Goal: Task Accomplishment & Management: Manage account settings

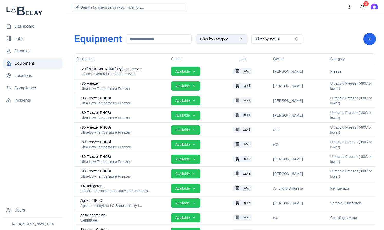
click at [239, 40] on button "Filter by category" at bounding box center [221, 38] width 51 height 9
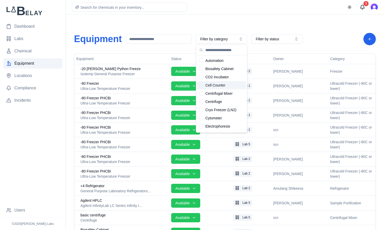
click at [202, 86] on div "Suggestions" at bounding box center [201, 85] width 4 height 4
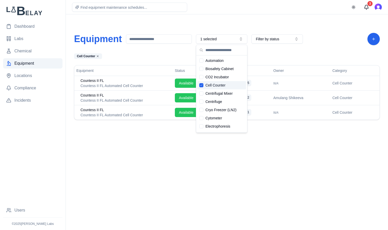
click at [177, 55] on div "Cell Counter" at bounding box center [172, 56] width 197 height 6
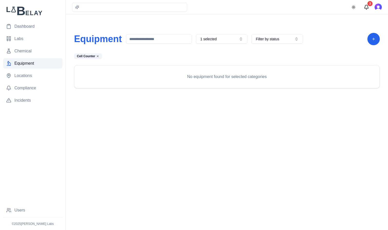
click at [219, 136] on body "Dashboard Labs Chemical Equipment Locations Compliance Incidents Users © 2025 V…" at bounding box center [194, 115] width 388 height 230
click at [240, 38] on button "1 selected" at bounding box center [221, 38] width 51 height 9
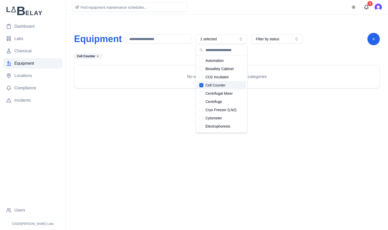
click at [202, 85] on div "Suggestions" at bounding box center [201, 85] width 4 height 4
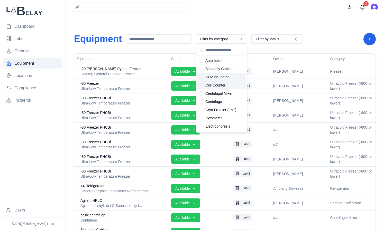
click at [200, 77] on div "Suggestions" at bounding box center [201, 77] width 4 height 4
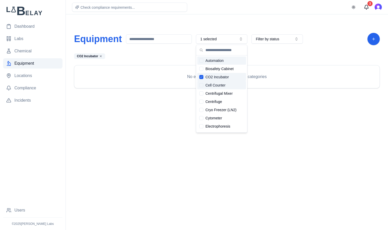
click at [229, 24] on div "Equipment 1 selected Filter by status CO2 Incubator No equipment found for sele…" at bounding box center [227, 61] width 314 height 80
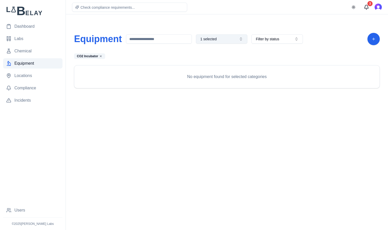
click at [239, 41] on button "1 selected" at bounding box center [221, 38] width 51 height 9
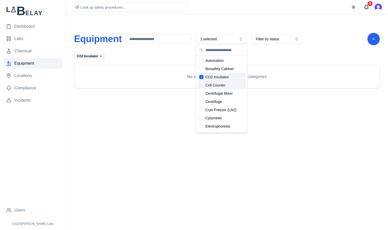
click at [201, 86] on div "Suggestions" at bounding box center [201, 85] width 4 height 4
click at [203, 77] on div "CO2 Incubator" at bounding box center [221, 77] width 49 height 8
click at [202, 85] on icon "Suggestions" at bounding box center [201, 85] width 3 height 3
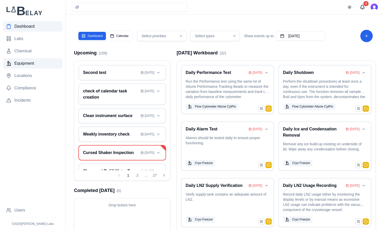
click at [35, 61] on link "Equipment" at bounding box center [32, 63] width 59 height 10
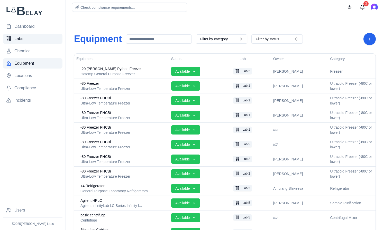
click at [42, 39] on link "Labs" at bounding box center [32, 39] width 59 height 10
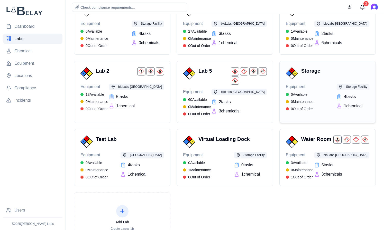
scroll to position [54, 0]
click at [218, 146] on div "0 1 0 Virtual Loading Dock" at bounding box center [225, 142] width 84 height 12
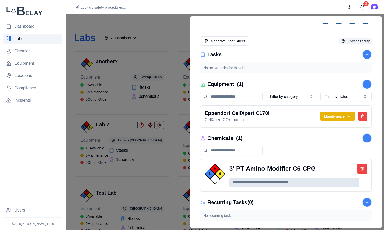
scroll to position [51, 0]
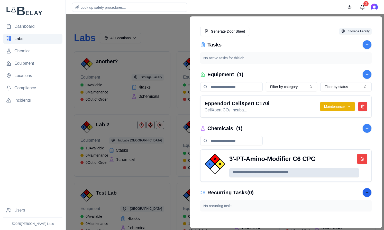
click at [363, 192] on button at bounding box center [367, 192] width 9 height 9
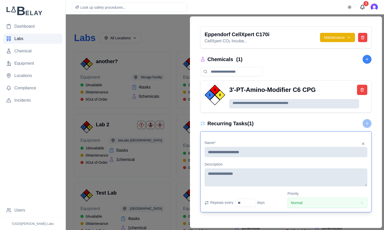
scroll to position [121, 0]
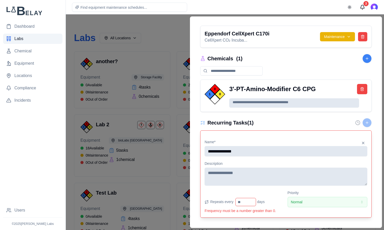
type input "**********"
click at [263, 177] on textarea at bounding box center [286, 177] width 163 height 18
type textarea "**********"
click at [247, 203] on input "number" at bounding box center [246, 202] width 21 height 8
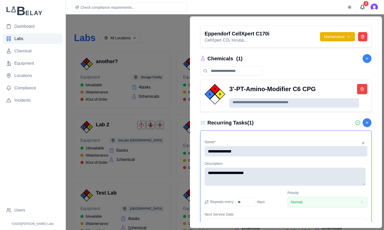
scroll to position [143, 0]
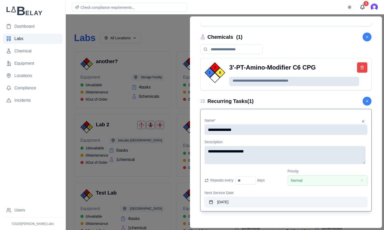
type input "**"
click at [224, 204] on button "[DATE]" at bounding box center [286, 202] width 163 height 10
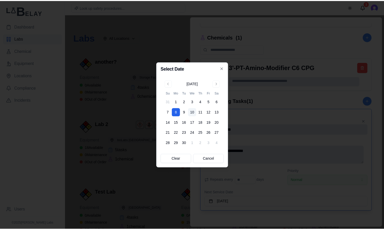
scroll to position [75, 0]
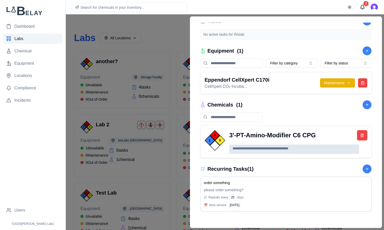
click at [248, 217] on div "0 1 0 Virtual Loading Dock Storage Facility Virtual place to keep incoming QR C…" at bounding box center [286, 123] width 180 height 200
click at [242, 186] on div "order something please order something? Repeats every 25 days 📅 Next service: 9…" at bounding box center [286, 195] width 164 height 28
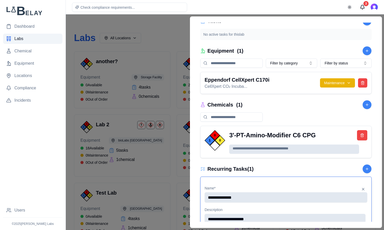
click at [255, 218] on div "**********" at bounding box center [286, 123] width 180 height 200
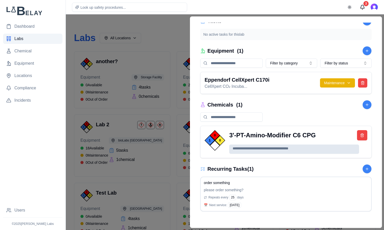
click at [168, 28] on div at bounding box center [192, 122] width 384 height 216
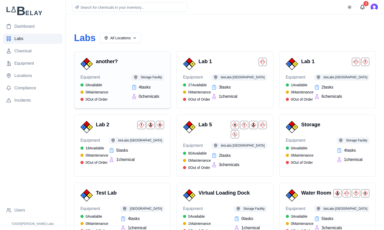
click at [134, 65] on h3 "another?" at bounding box center [129, 61] width 66 height 7
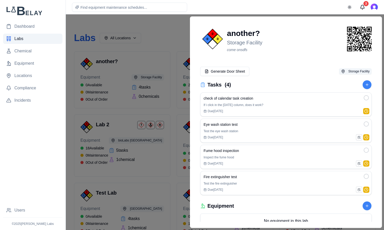
click at [166, 33] on div at bounding box center [192, 122] width 384 height 216
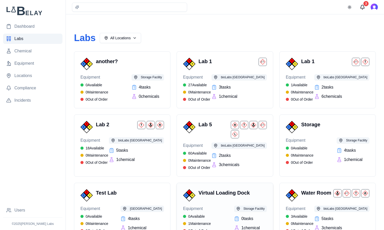
click at [218, 191] on h3 "Virtual Loading Dock" at bounding box center [232, 193] width 66 height 7
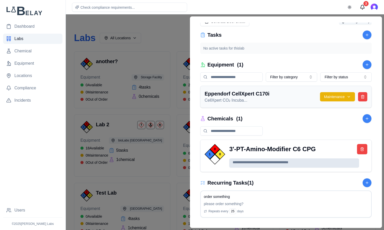
scroll to position [67, 0]
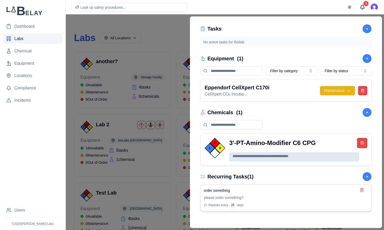
click at [251, 191] on div "order something" at bounding box center [286, 190] width 164 height 5
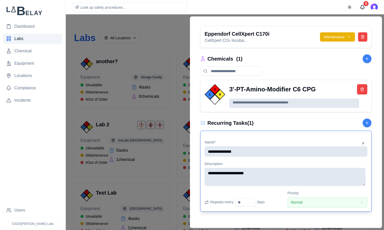
scroll to position [121, 0]
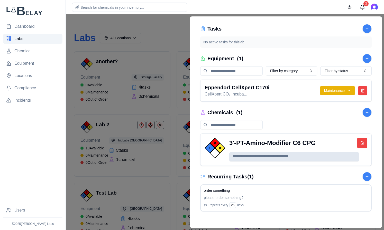
click at [278, 172] on div "Recurring Tasks ( 1 )" at bounding box center [286, 176] width 172 height 9
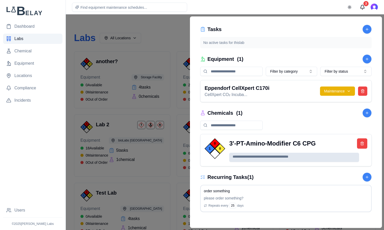
scroll to position [67, 0]
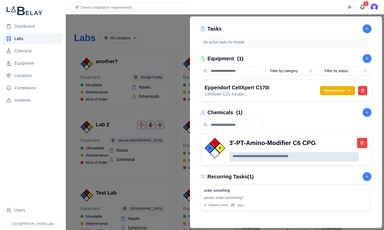
click at [174, 30] on div at bounding box center [192, 122] width 384 height 216
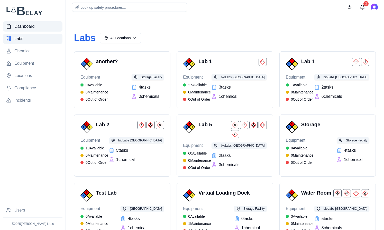
click at [33, 30] on link "Dashboard" at bounding box center [32, 26] width 59 height 10
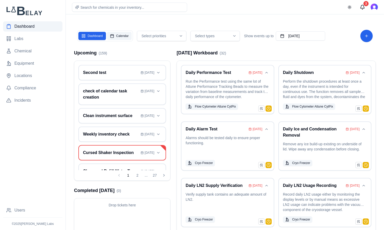
click at [121, 39] on button "Calendar" at bounding box center [119, 36] width 25 height 8
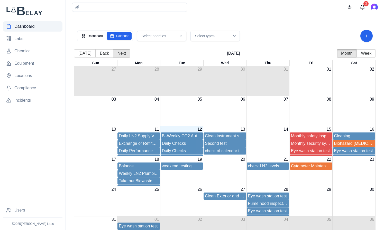
click at [119, 54] on button "Next" at bounding box center [121, 53] width 17 height 8
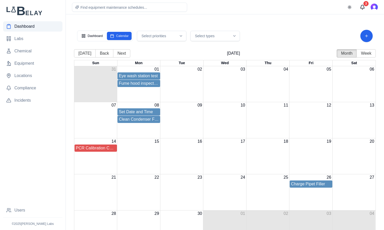
click at [191, 117] on div "Clean Condenser Filter" at bounding box center [224, 119] width 301 height 7
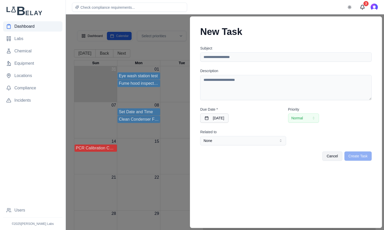
click at [176, 46] on div at bounding box center [192, 122] width 384 height 216
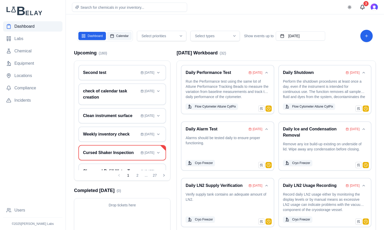
click at [118, 35] on button "Calendar" at bounding box center [119, 36] width 25 height 8
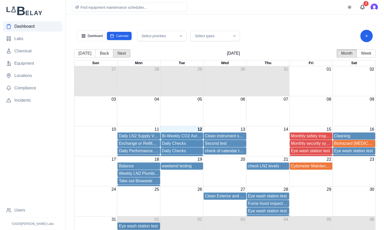
click at [124, 53] on button "Next" at bounding box center [121, 53] width 17 height 8
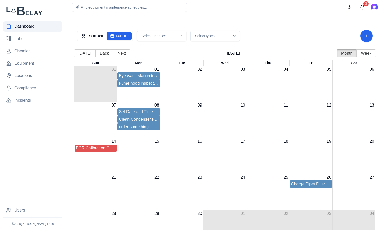
click at [188, 113] on div "Set Date and Time" at bounding box center [224, 112] width 301 height 7
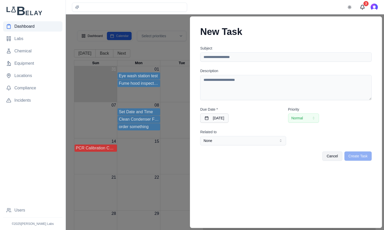
click at [179, 21] on div at bounding box center [192, 122] width 384 height 216
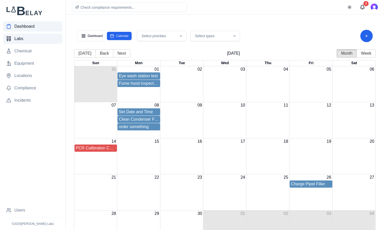
click at [31, 41] on link "Labs" at bounding box center [32, 39] width 59 height 10
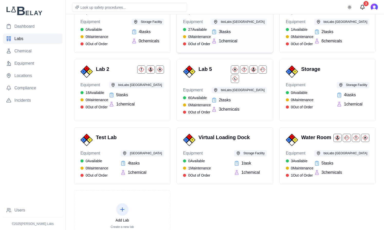
scroll to position [84, 0]
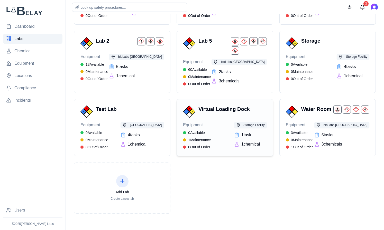
click at [216, 132] on div "Equipment 0 Available 1 Maintenance 0 Out of Order Storage Facility 1 task 1 ch…" at bounding box center [225, 136] width 84 height 28
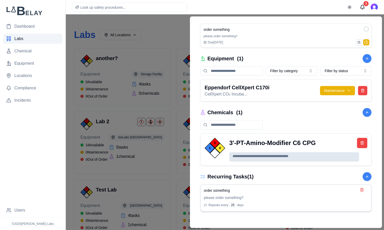
scroll to position [4, 0]
click at [252, 189] on div "order something" at bounding box center [286, 190] width 164 height 5
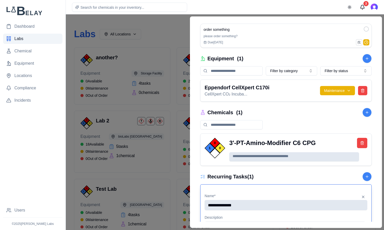
scroll to position [134, 0]
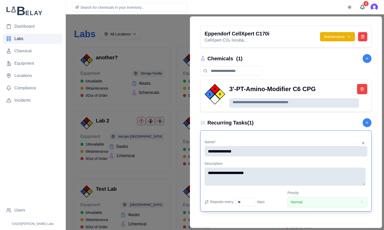
click at [244, 203] on input "**" at bounding box center [246, 202] width 21 height 8
type input "**"
click at [249, 203] on input "**" at bounding box center [246, 202] width 21 height 8
click at [267, 215] on div "**********" at bounding box center [286, 123] width 180 height 200
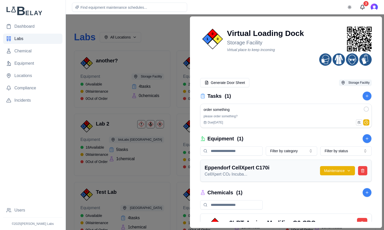
scroll to position [0, 0]
click at [296, 56] on div "0 1 0 Virtual Loading Dock Storage Facility Virtual place to keep incoming QR C…" at bounding box center [286, 46] width 172 height 39
click at [158, 25] on div at bounding box center [192, 122] width 384 height 216
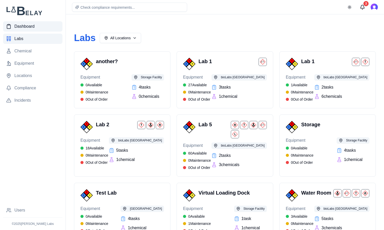
click at [44, 23] on link "Dashboard" at bounding box center [32, 26] width 59 height 10
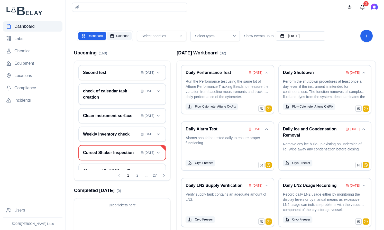
click at [128, 35] on button "Calendar" at bounding box center [119, 36] width 25 height 8
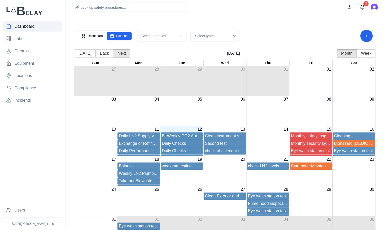
click at [123, 51] on button "Next" at bounding box center [121, 53] width 17 height 8
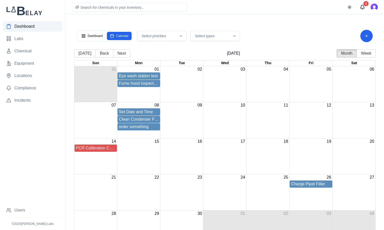
click at [138, 130] on div "order something" at bounding box center [139, 127] width 40 height 6
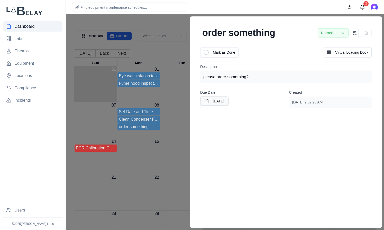
click at [355, 33] on icon at bounding box center [356, 33] width 2 height 1
click at [229, 102] on button "September 8th, 2025" at bounding box center [214, 101] width 28 height 9
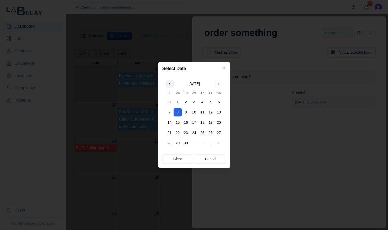
click at [171, 86] on button "Go to previous month" at bounding box center [169, 83] width 7 height 7
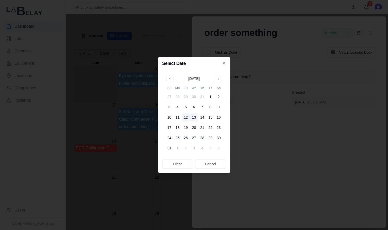
click at [194, 119] on button "13" at bounding box center [194, 118] width 8 height 8
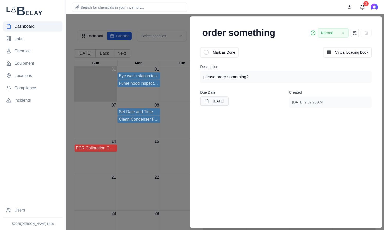
click at [175, 21] on div at bounding box center [192, 122] width 384 height 216
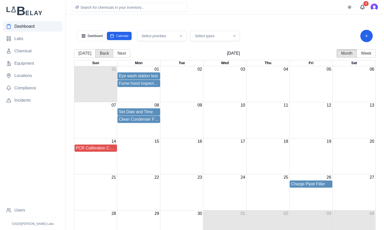
click at [103, 53] on button "Back" at bounding box center [104, 53] width 18 height 8
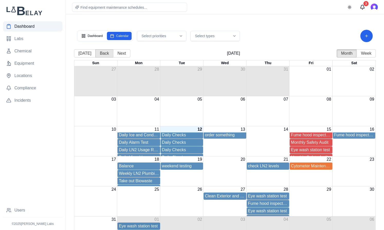
scroll to position [19, 0]
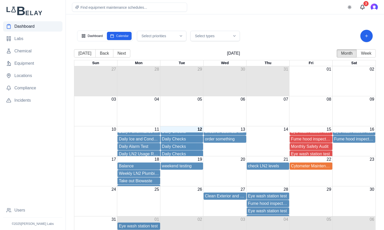
click at [224, 140] on div "order something" at bounding box center [225, 139] width 40 height 6
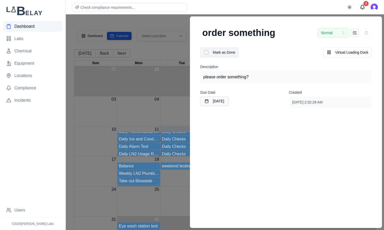
click at [204, 54] on div at bounding box center [206, 52] width 5 height 5
click at [176, 50] on div at bounding box center [192, 122] width 384 height 216
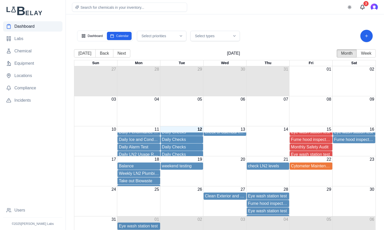
scroll to position [19, 0]
click at [120, 53] on button "Next" at bounding box center [121, 53] width 17 height 8
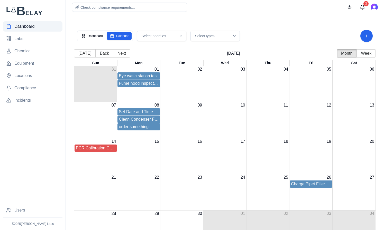
click at [147, 129] on div "order something" at bounding box center [139, 127] width 40 height 6
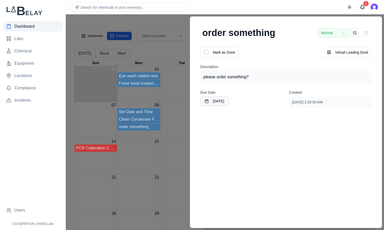
click at [173, 23] on div at bounding box center [192, 122] width 384 height 216
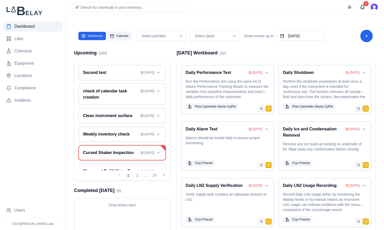
click at [121, 38] on button "Calendar" at bounding box center [119, 36] width 25 height 8
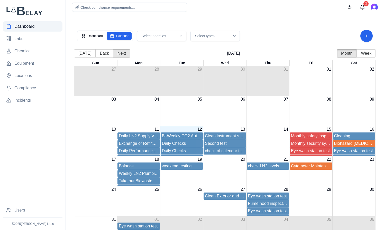
click at [122, 51] on button "Next" at bounding box center [121, 53] width 17 height 8
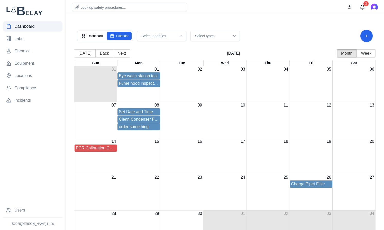
click at [145, 129] on div "order something" at bounding box center [139, 127] width 40 height 6
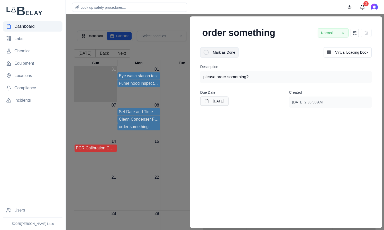
click at [204, 54] on div at bounding box center [206, 52] width 5 height 5
click at [174, 52] on div at bounding box center [192, 122] width 384 height 216
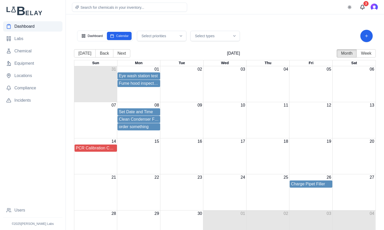
click at [143, 128] on div "order something" at bounding box center [139, 127] width 40 height 6
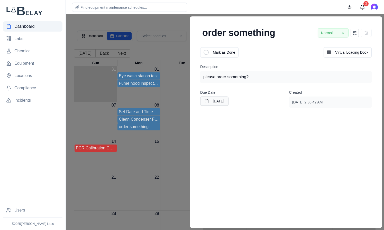
click at [166, 26] on div at bounding box center [192, 122] width 384 height 216
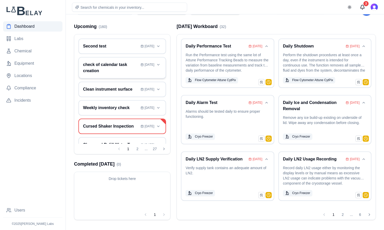
scroll to position [27, 0]
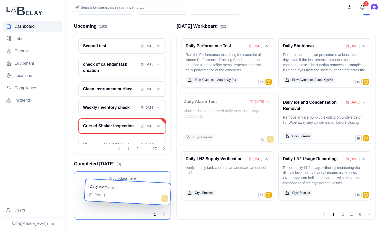
drag, startPoint x: 242, startPoint y: 120, endPoint x: 147, endPoint y: 207, distance: 128.1
click at [147, 207] on div "Dashboard Calendar Select priorities Select types Show events up to [DATE] Upco…" at bounding box center [225, 110] width 310 height 232
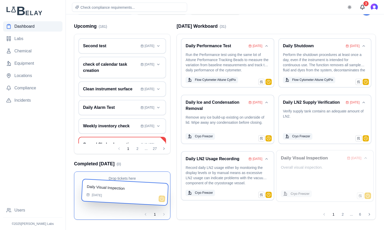
drag, startPoint x: 331, startPoint y: 176, endPoint x: 137, endPoint y: 207, distance: 197.0
click at [137, 207] on div "Dashboard Calendar Select priorities Select types Show events up to September 1…" at bounding box center [225, 110] width 310 height 232
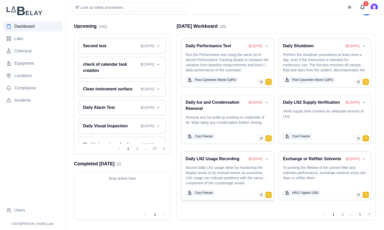
click at [228, 166] on p "Record daily LN2 usage either by monitoring the display levels or by manual mea…" at bounding box center [228, 176] width 84 height 22
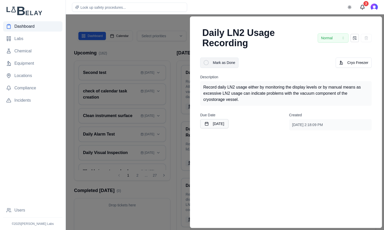
click at [204, 62] on div at bounding box center [206, 62] width 5 height 5
click at [175, 23] on div at bounding box center [192, 122] width 384 height 216
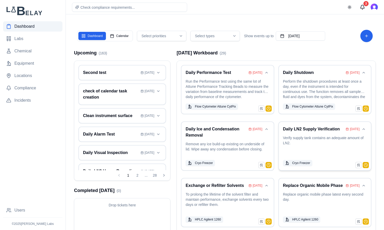
click at [297, 142] on p "Verify supply tank contains an adequate amount of LN2." at bounding box center [325, 147] width 84 height 22
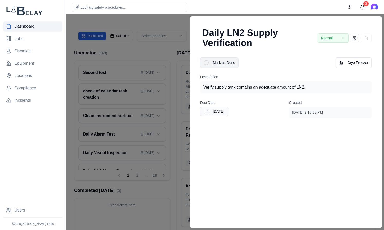
click at [204, 63] on div at bounding box center [206, 62] width 5 height 5
click at [168, 48] on div at bounding box center [192, 122] width 384 height 216
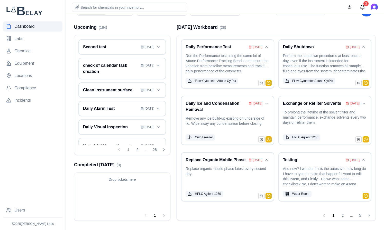
scroll to position [27, 0]
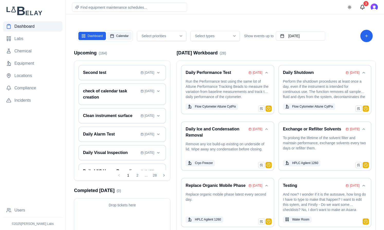
click at [127, 35] on button "Calendar" at bounding box center [119, 36] width 25 height 8
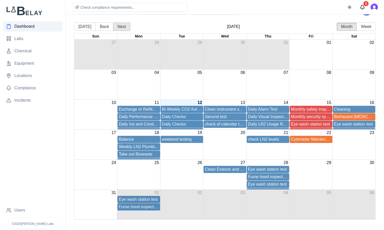
click at [118, 29] on button "Next" at bounding box center [121, 27] width 17 height 8
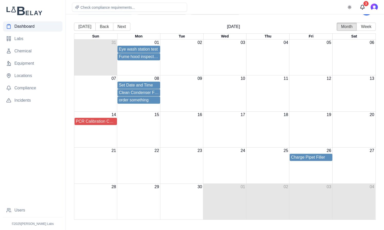
click at [140, 101] on div "order something" at bounding box center [139, 100] width 40 height 6
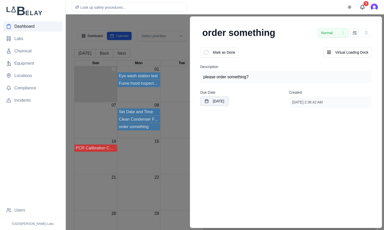
click at [215, 102] on button "September 8th, 2025" at bounding box center [214, 101] width 28 height 9
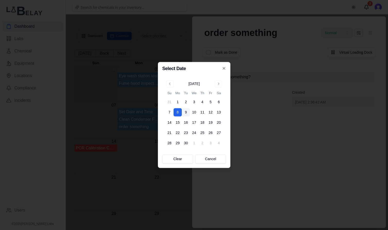
click at [188, 114] on button "9" at bounding box center [186, 113] width 8 height 8
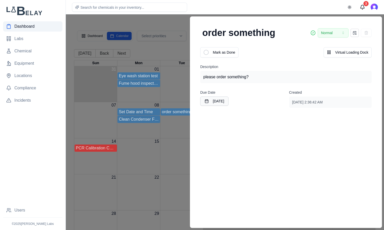
click at [172, 46] on div at bounding box center [192, 122] width 384 height 216
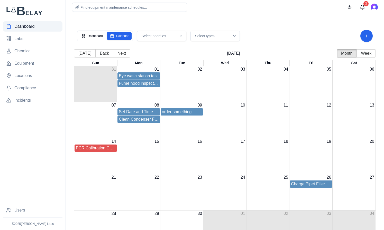
click at [179, 113] on div "order something" at bounding box center [182, 112] width 40 height 6
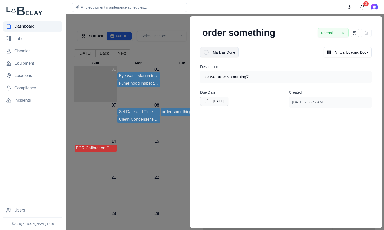
click at [207, 52] on button "Mark as Done" at bounding box center [219, 52] width 38 height 10
click at [177, 49] on div at bounding box center [192, 122] width 384 height 216
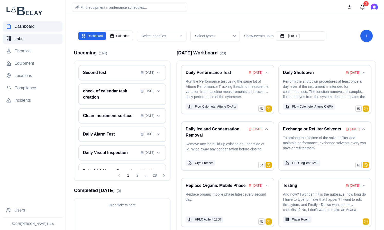
click at [31, 34] on link "Labs" at bounding box center [32, 39] width 59 height 10
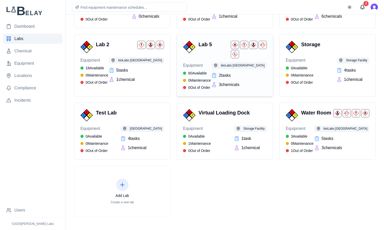
scroll to position [84, 0]
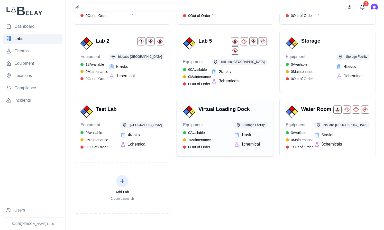
click at [218, 130] on div "Equipment 0 Available 1 Maintenance 0 Out of Order Storage Facility 1 task 1 ch…" at bounding box center [225, 136] width 84 height 28
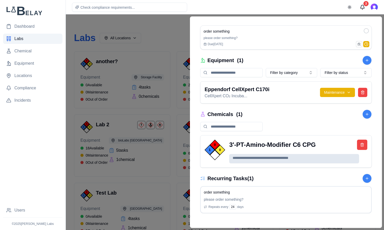
scroll to position [80, 0]
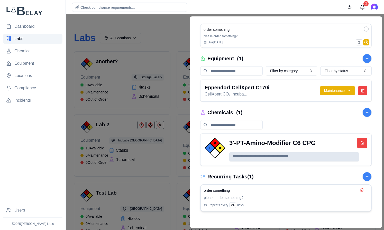
click at [229, 205] on div "24" at bounding box center [232, 206] width 7 height 6
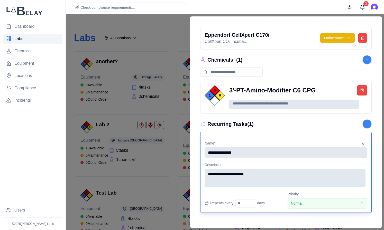
scroll to position [134, 0]
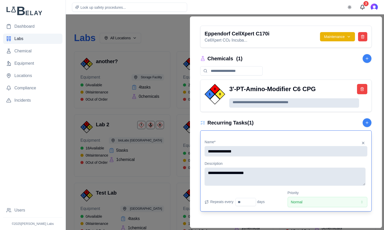
drag, startPoint x: 244, startPoint y: 203, endPoint x: 234, endPoint y: 203, distance: 9.3
click at [236, 203] on input "**" at bounding box center [246, 202] width 21 height 8
type input "*"
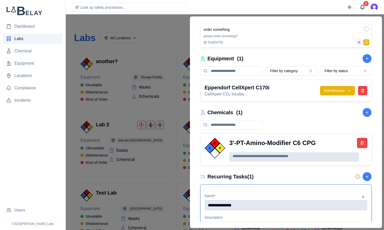
click at [257, 222] on div "**********" at bounding box center [286, 123] width 180 height 200
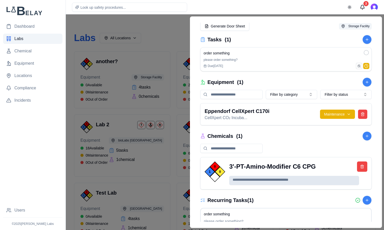
scroll to position [0, 0]
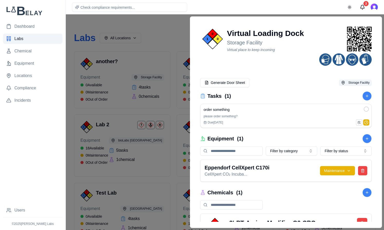
click at [171, 38] on div at bounding box center [192, 122] width 384 height 216
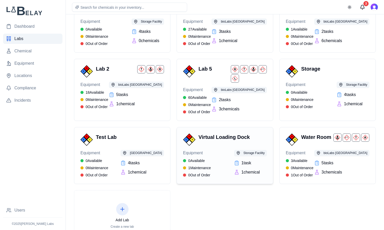
scroll to position [84, 0]
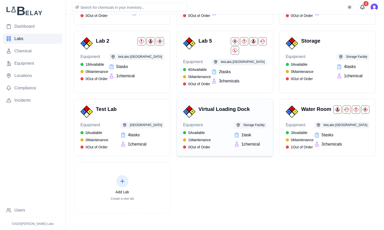
click at [223, 128] on div "Equipment 0 Available 1 Maintenance 0 Out of Order Storage Facility 1 task 1 ch…" at bounding box center [225, 136] width 84 height 28
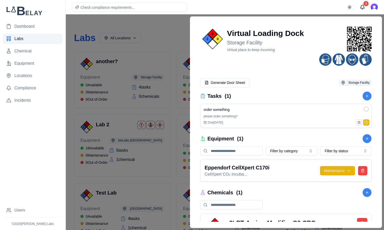
click at [174, 52] on div at bounding box center [192, 122] width 384 height 216
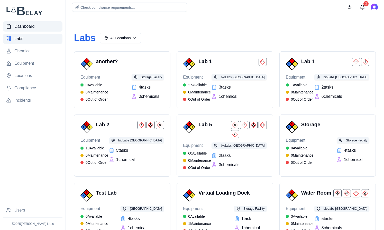
click at [25, 26] on span "Dashboard" at bounding box center [24, 26] width 20 height 6
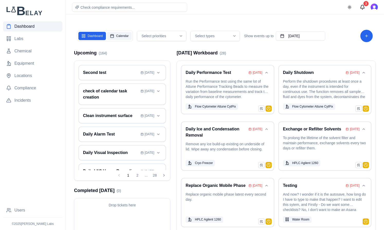
click at [118, 34] on button "Calendar" at bounding box center [119, 36] width 25 height 8
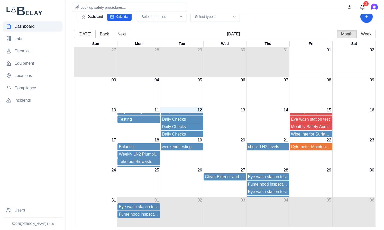
scroll to position [39, 0]
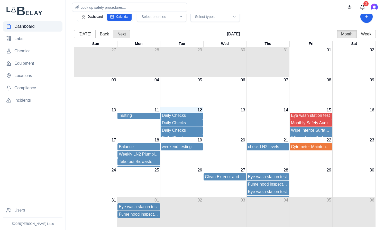
click at [125, 35] on button "Next" at bounding box center [121, 34] width 17 height 8
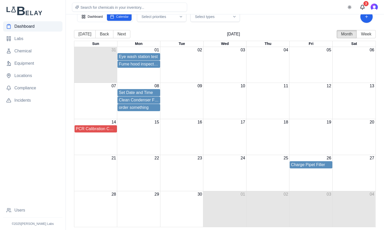
click at [141, 109] on div "order something" at bounding box center [139, 108] width 40 height 6
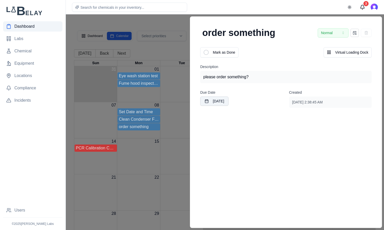
click at [229, 105] on button "[DATE]" at bounding box center [214, 101] width 28 height 9
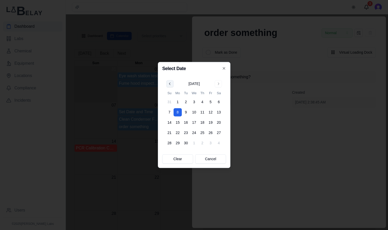
click at [170, 84] on button "Go to previous month" at bounding box center [169, 83] width 7 height 7
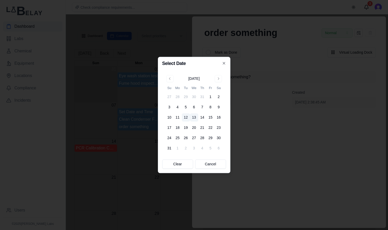
click at [192, 119] on button "13" at bounding box center [194, 118] width 8 height 8
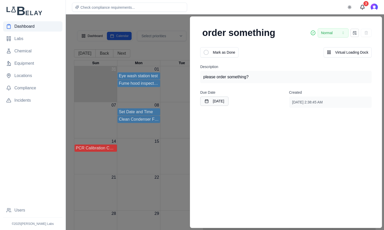
click at [183, 103] on div "09" at bounding box center [181, 105] width 43 height 6
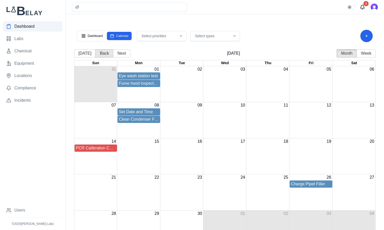
click at [105, 54] on button "Back" at bounding box center [104, 53] width 18 height 8
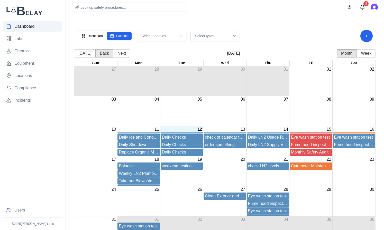
scroll to position [8, 0]
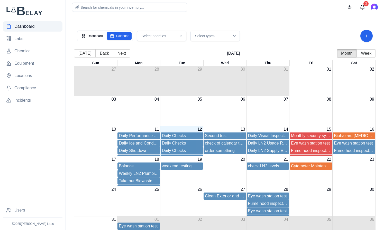
click at [225, 151] on div "order something" at bounding box center [225, 151] width 40 height 6
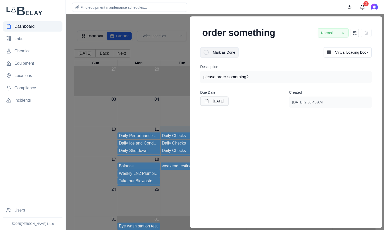
click at [204, 53] on div at bounding box center [206, 52] width 5 height 5
click at [177, 22] on div at bounding box center [192, 122] width 384 height 216
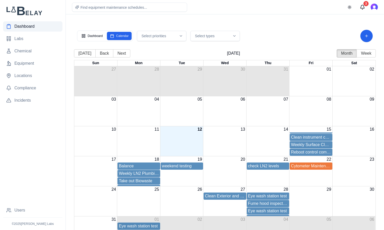
scroll to position [14, 0]
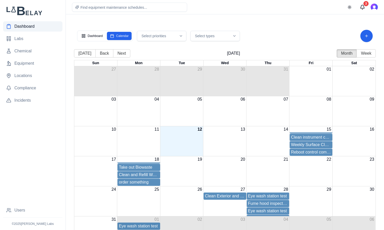
click at [139, 183] on div "order something" at bounding box center [139, 182] width 40 height 6
